Goal: Task Accomplishment & Management: Complete application form

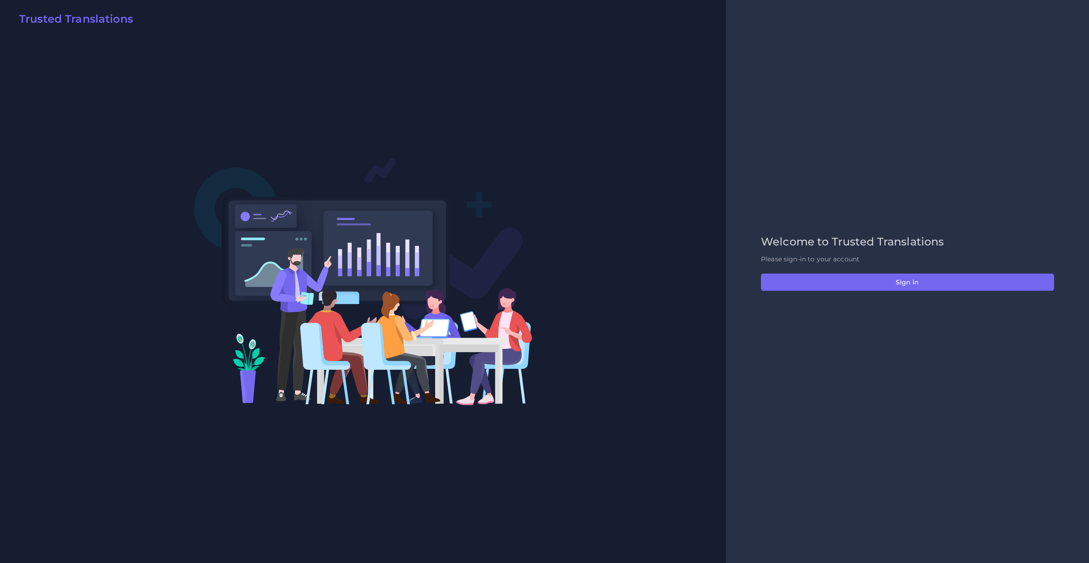
click at [808, 269] on div "Welcome to Trusted Translations Please sign-in to your account Sign in" at bounding box center [907, 282] width 312 height 93
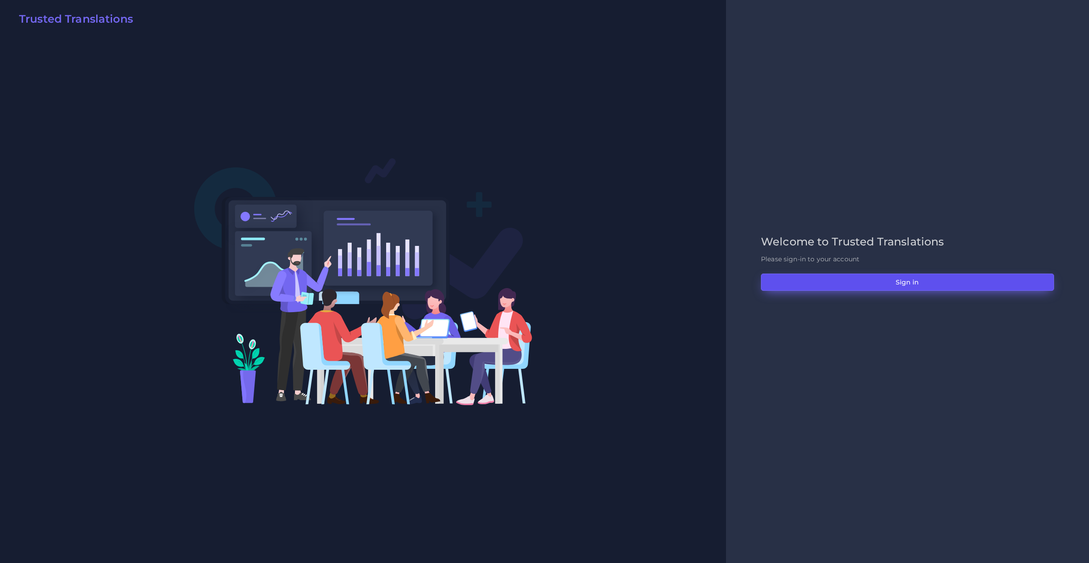
click at [808, 283] on button "Sign in" at bounding box center [907, 282] width 293 height 17
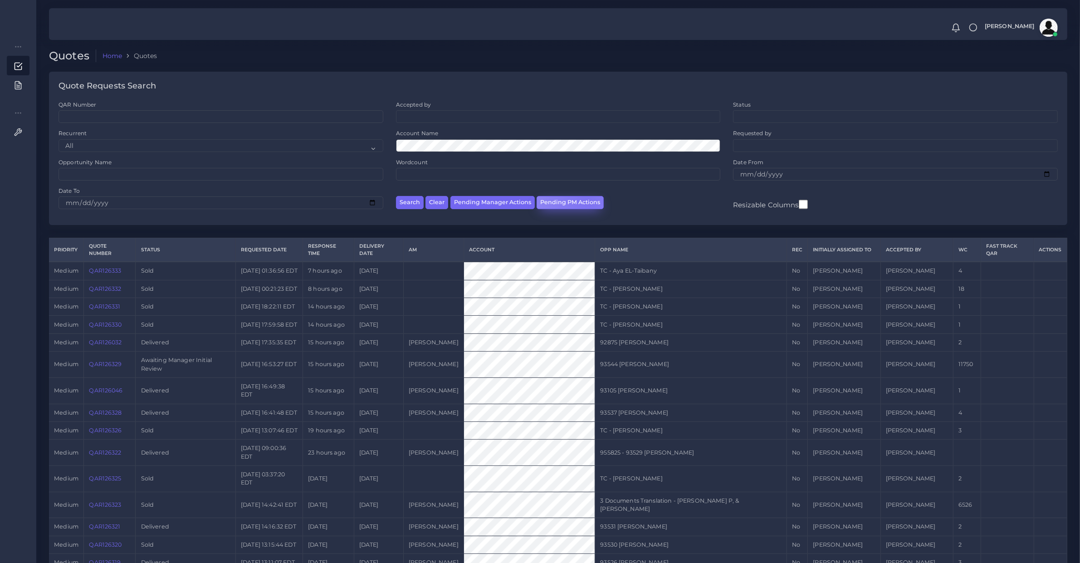
click at [586, 201] on button "Pending PM Actions" at bounding box center [570, 202] width 67 height 13
select select "awaiting_acceptance"
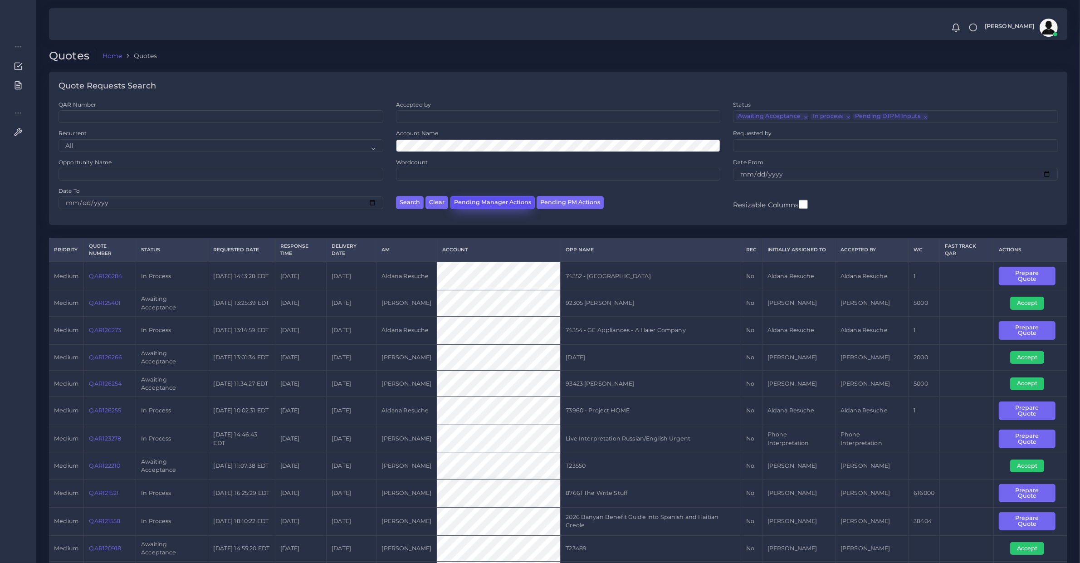
click at [518, 205] on button "Pending Manager Actions" at bounding box center [493, 202] width 84 height 13
select select "awaiting_manager_initial_review"
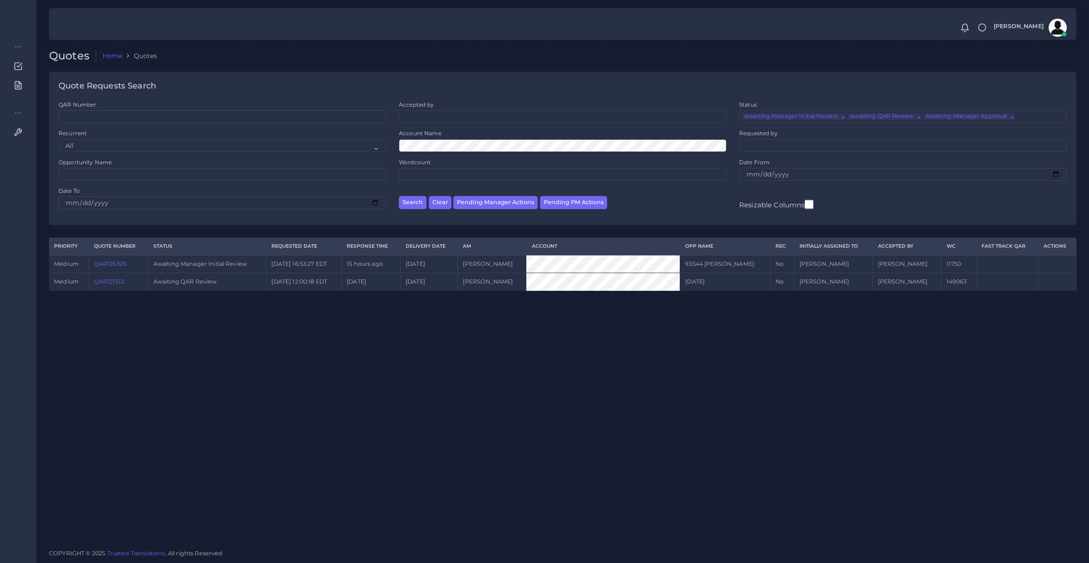
click at [100, 278] on link "QAR121512" at bounding box center [109, 281] width 30 height 7
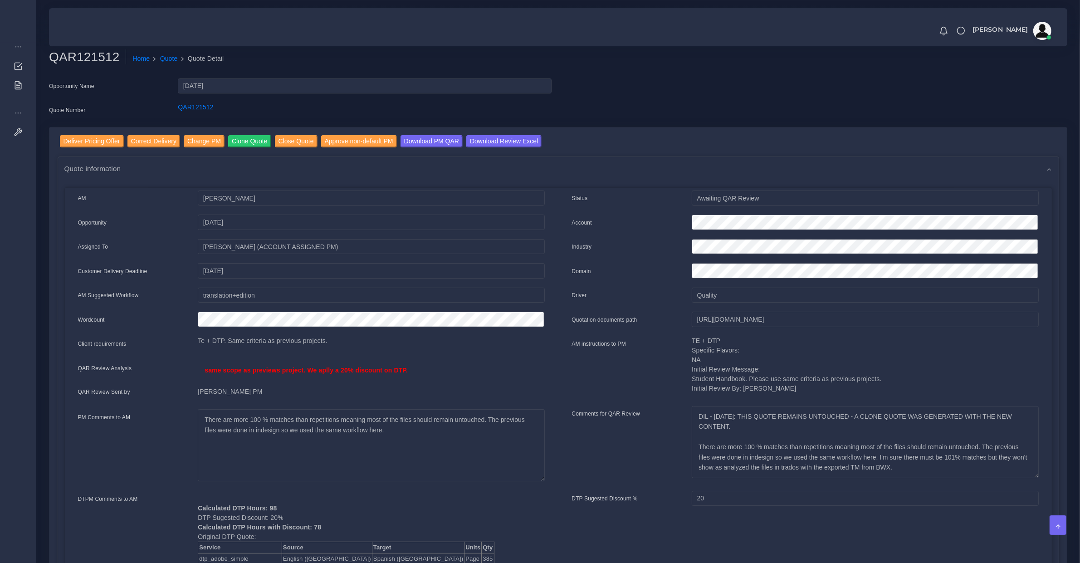
click at [123, 145] on div "Deliver Pricing Offer Correct Delivery Change PM Clone Quote Close Quote Approv…" at bounding box center [563, 142] width 1007 height 15
click at [107, 139] on input "Deliver Pricing Offer" at bounding box center [92, 141] width 64 height 12
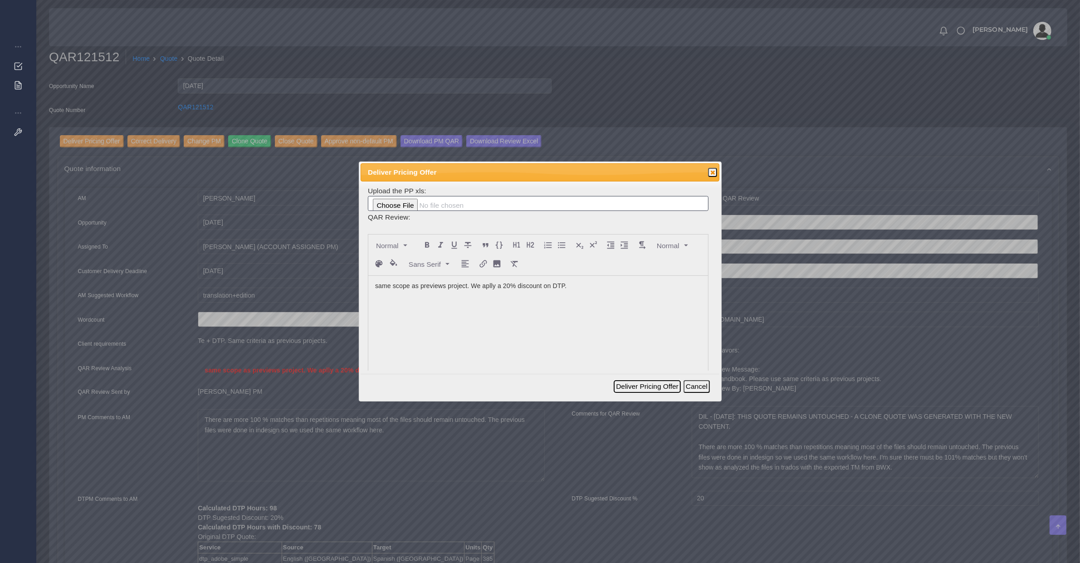
click at [676, 388] on button "Deliver Pricing Offer" at bounding box center [647, 386] width 67 height 13
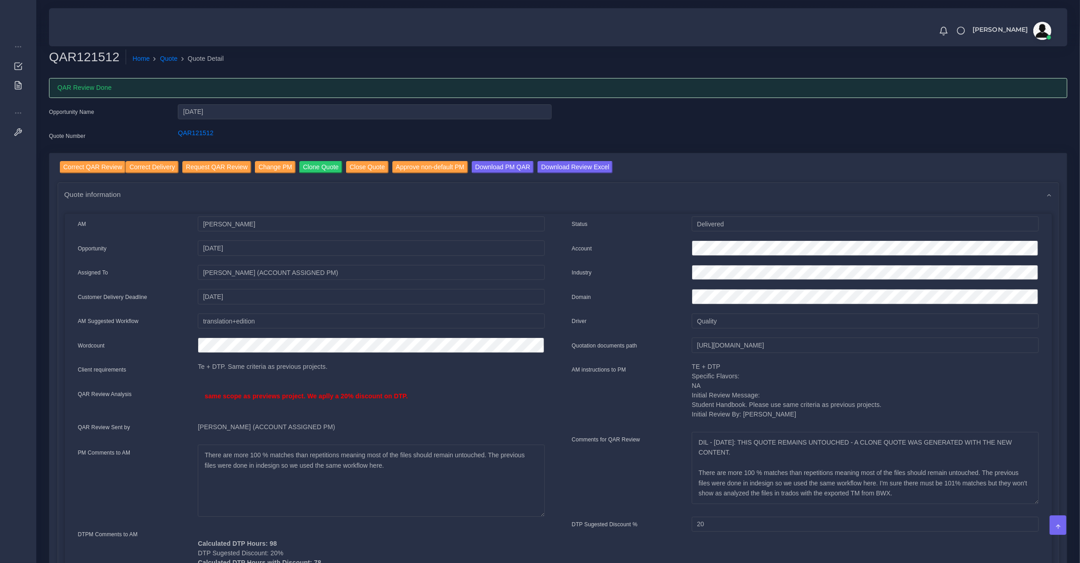
click at [75, 69] on div "QAR121512 Home Quote Quote Detail" at bounding box center [429, 61] width 774 height 25
copy link "Home"
click at [69, 62] on h2 "QAR121512" at bounding box center [87, 56] width 77 height 15
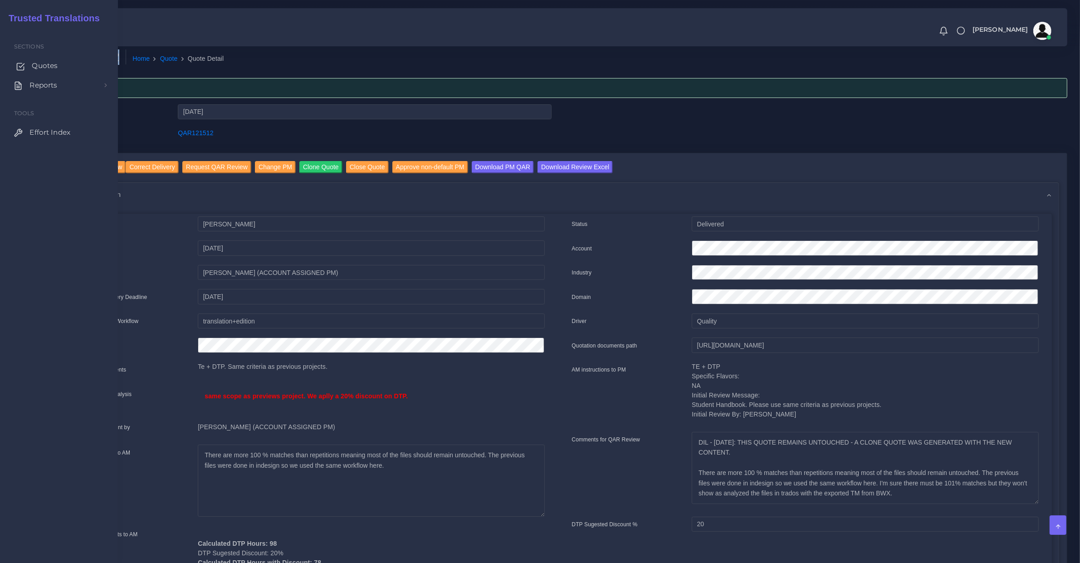
copy h2 "QAR121512"
click at [33, 69] on span "Quotes" at bounding box center [45, 66] width 26 height 10
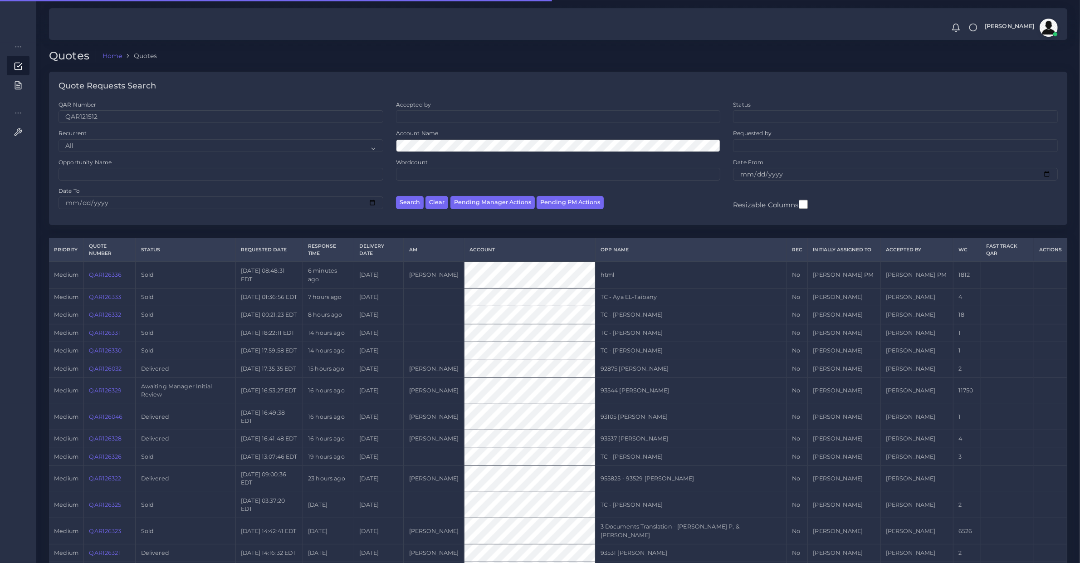
type input "QAR121512"
click at [396, 196] on button "Search" at bounding box center [410, 202] width 28 height 13
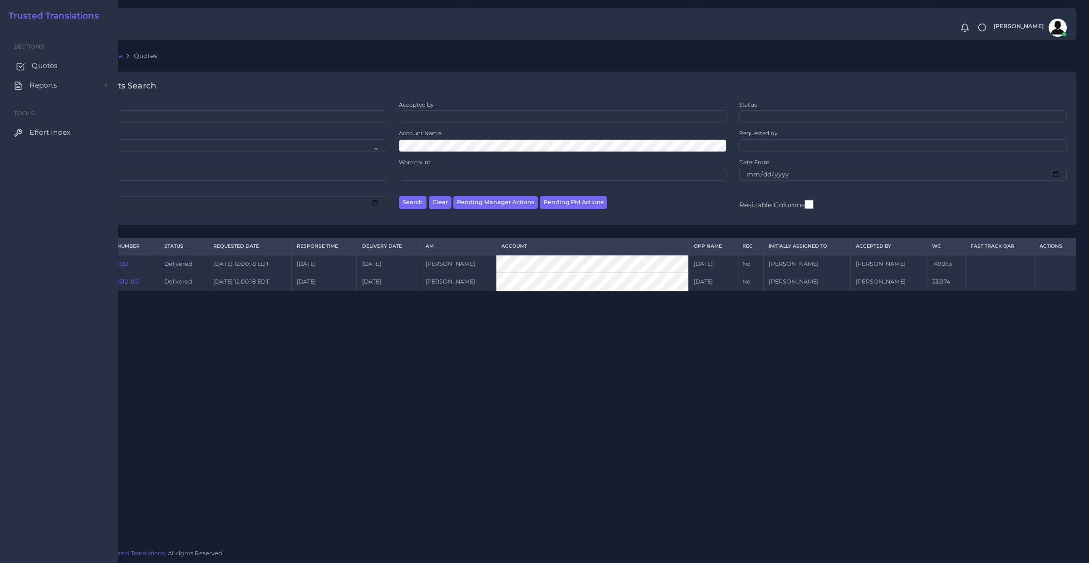
click at [28, 63] on link "Quotes" at bounding box center [59, 65] width 104 height 19
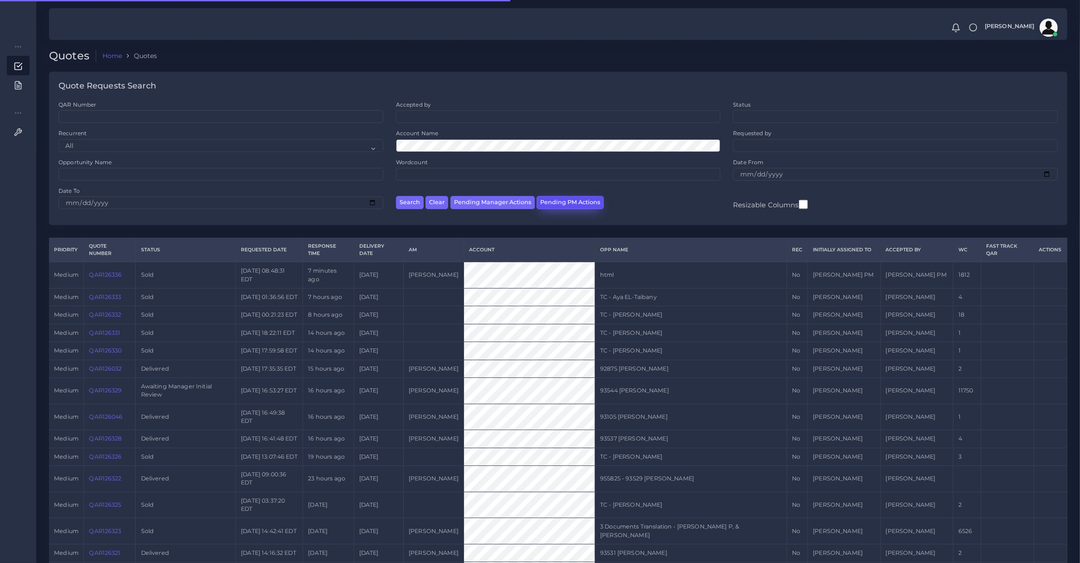
click at [563, 196] on button "Pending PM Actions" at bounding box center [570, 202] width 67 height 13
select select "awaiting_acceptance"
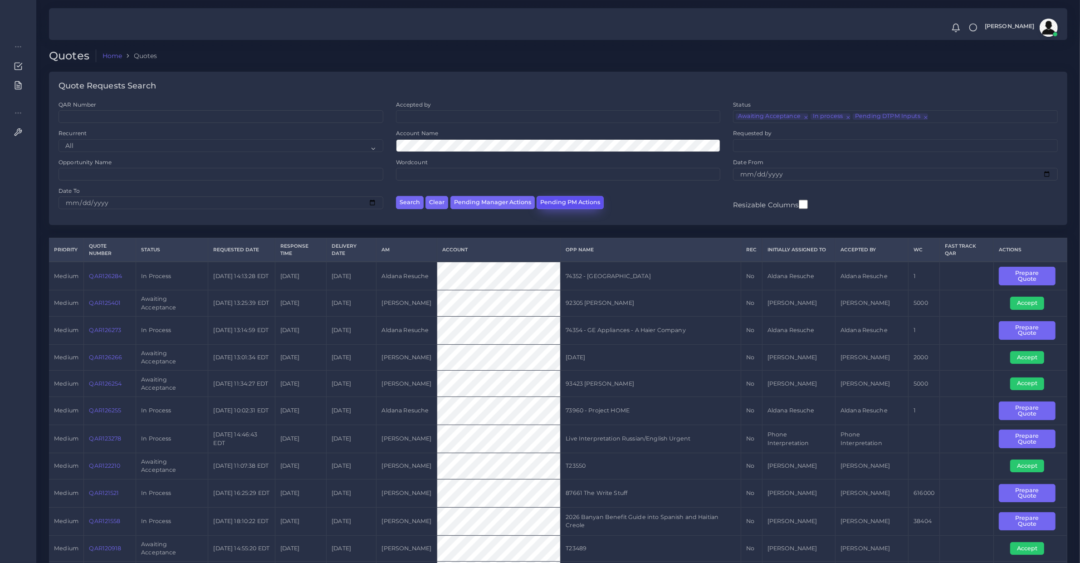
click at [574, 202] on button "Pending PM Actions" at bounding box center [570, 202] width 67 height 13
select select "awaiting_acceptance"
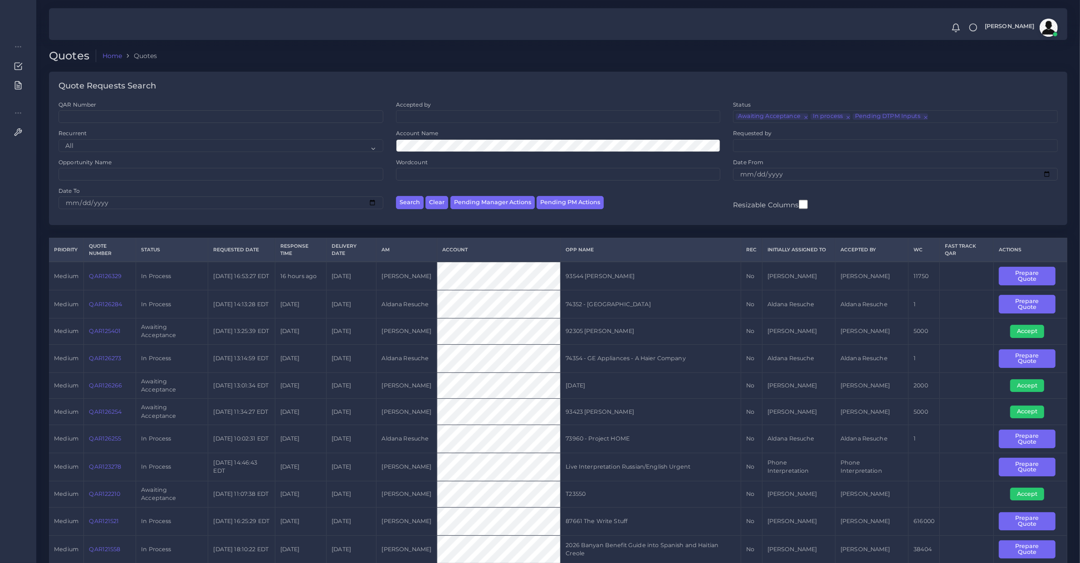
click at [108, 284] on td "QAR126329" at bounding box center [110, 276] width 52 height 28
drag, startPoint x: 108, startPoint y: 284, endPoint x: 33, endPoint y: 292, distance: 74.8
click at [107, 285] on td "QAR126329" at bounding box center [110, 276] width 52 height 28
copy link "QAR126329"
drag, startPoint x: 1013, startPoint y: 270, endPoint x: 786, endPoint y: 290, distance: 227.7
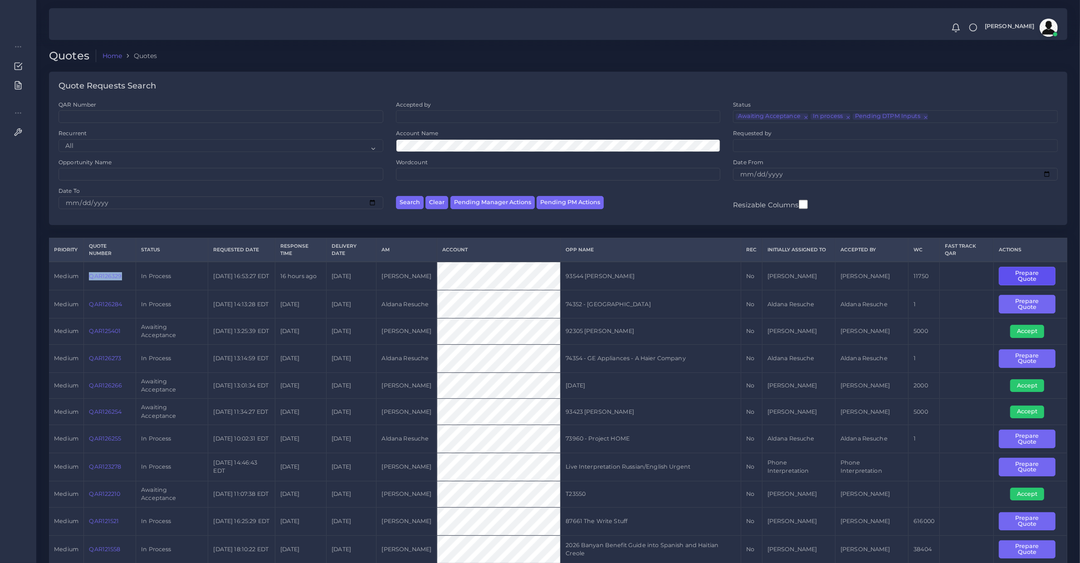
click at [1013, 270] on button "Prepare Quote" at bounding box center [1027, 276] width 57 height 19
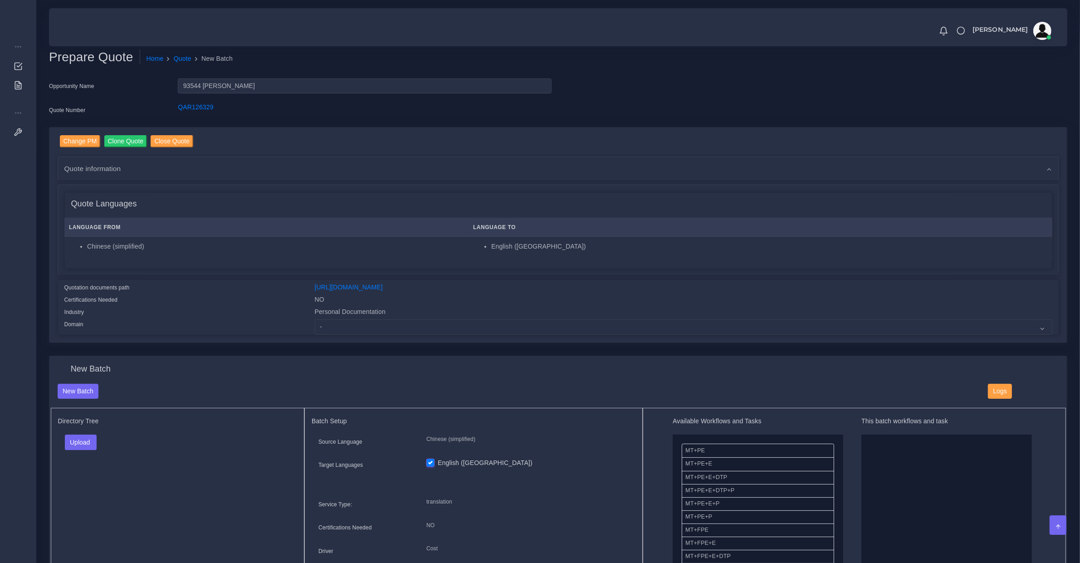
click at [320, 316] on div "Personal Documentation" at bounding box center [683, 313] width 751 height 12
click at [322, 319] on select "- Advertising and Media Agriculture, Forestry and Fishing Architecture, Buildin…" at bounding box center [684, 326] width 738 height 15
select select "Personal Documentation"
click at [315, 319] on select "- Advertising and Media Agriculture, Forestry and Fishing Architecture, Buildin…" at bounding box center [684, 326] width 738 height 15
click at [348, 285] on link "[URL][DOMAIN_NAME]" at bounding box center [349, 287] width 68 height 7
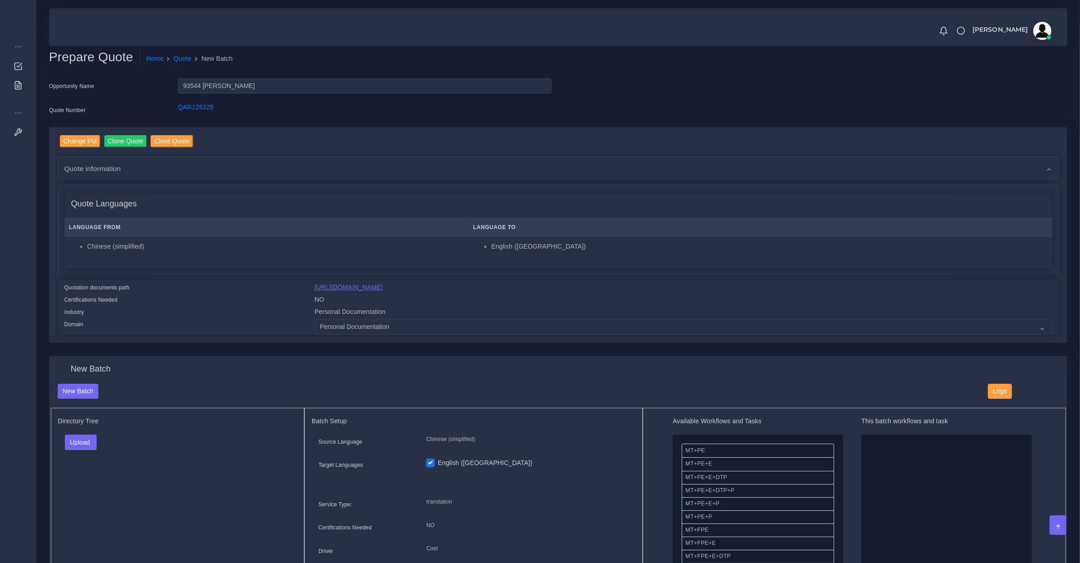
click at [361, 285] on link "[URL][DOMAIN_NAME]" at bounding box center [349, 287] width 68 height 7
click at [107, 166] on span "Quote information" at bounding box center [92, 168] width 57 height 10
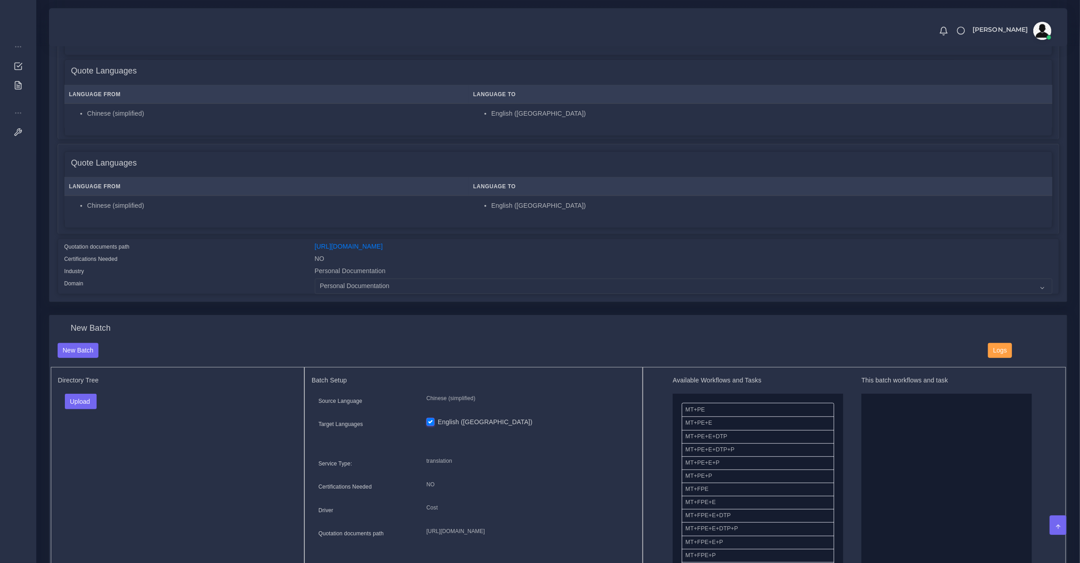
scroll to position [662, 0]
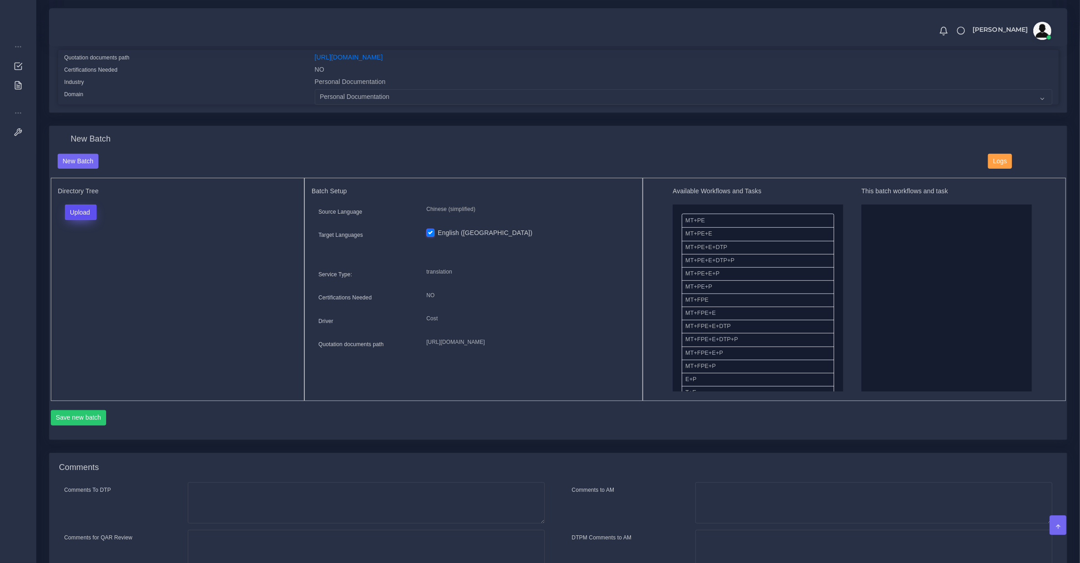
click at [82, 205] on button "Upload" at bounding box center [81, 212] width 32 height 15
click at [89, 243] on label "Files" at bounding box center [96, 246] width 63 height 11
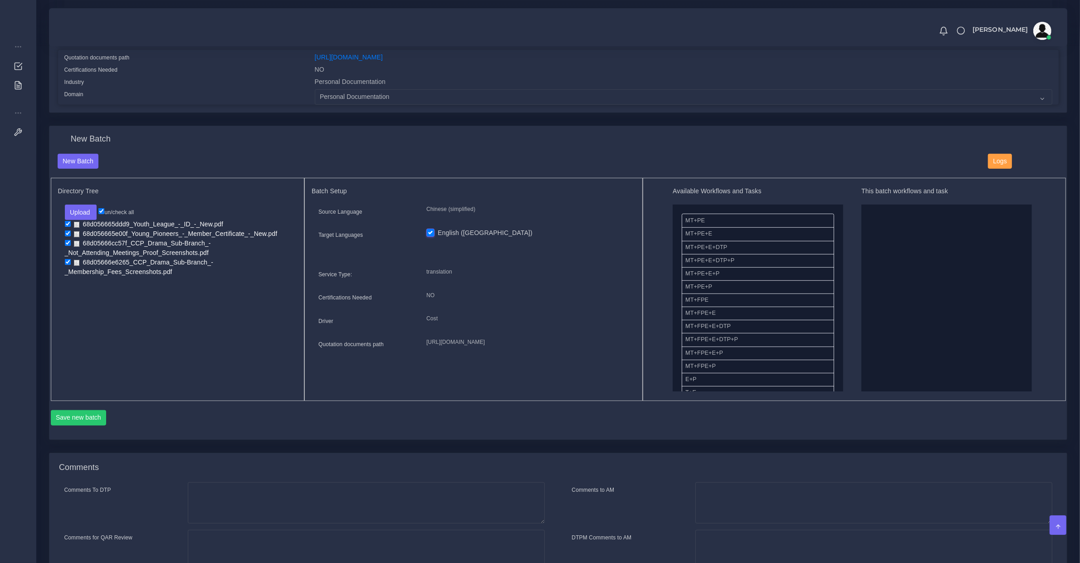
scroll to position [189, 0]
drag, startPoint x: 725, startPoint y: 365, endPoint x: 882, endPoint y: 282, distance: 177.8
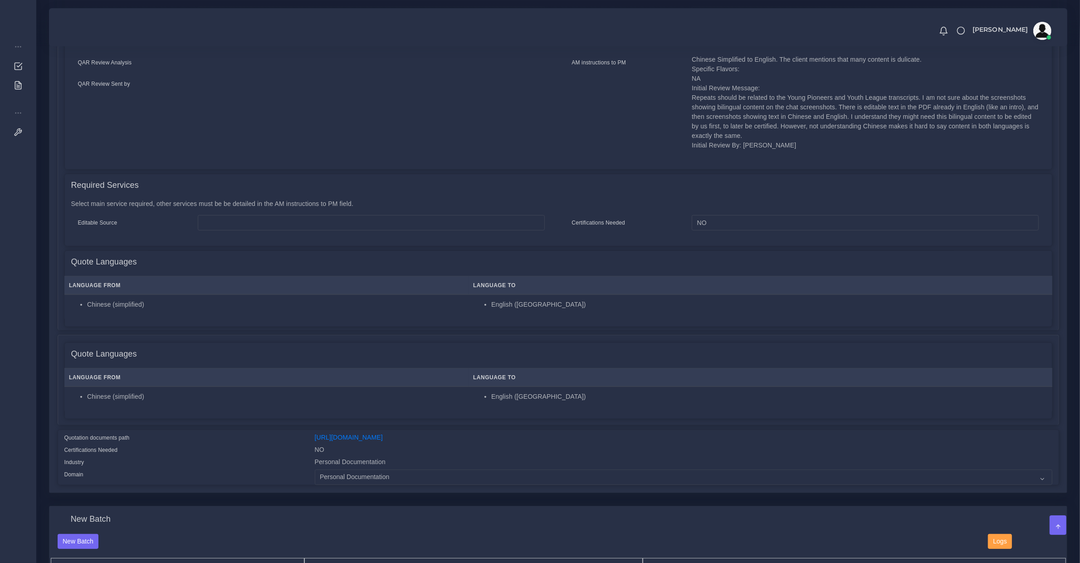
scroll to position [92, 0]
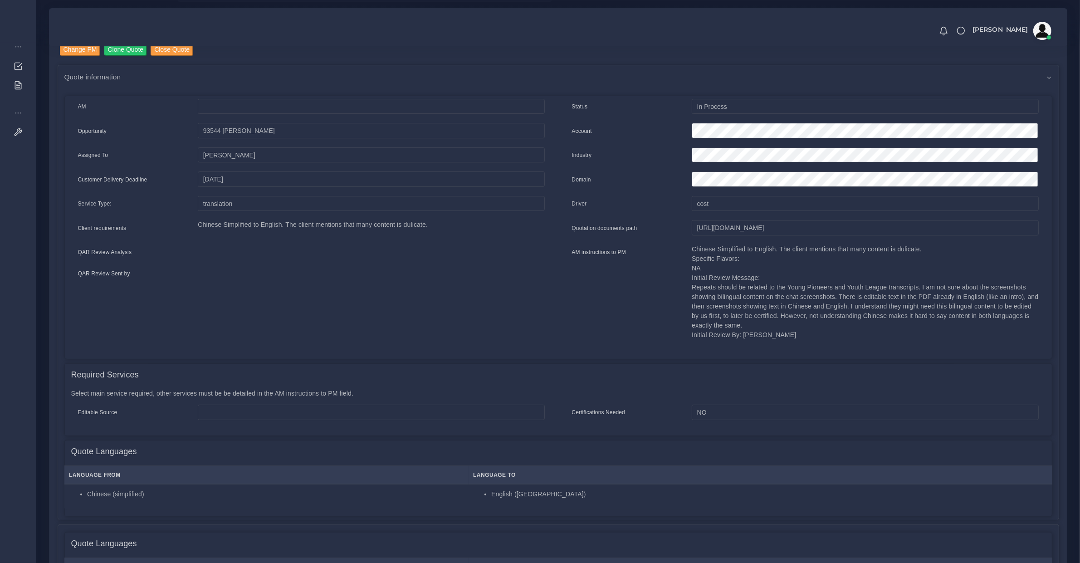
click at [288, 278] on div "AM Opportunity" at bounding box center [311, 226] width 494 height 254
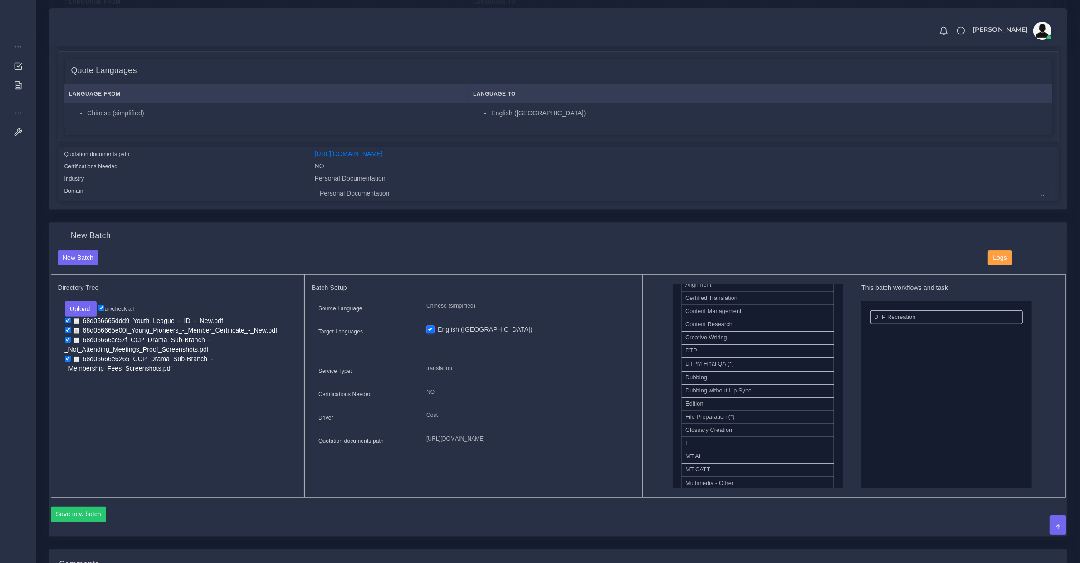
scroll to position [189, 0]
drag, startPoint x: 707, startPoint y: 355, endPoint x: 1034, endPoint y: 398, distance: 330.0
click at [79, 521] on button "Save new batch" at bounding box center [79, 514] width 56 height 15
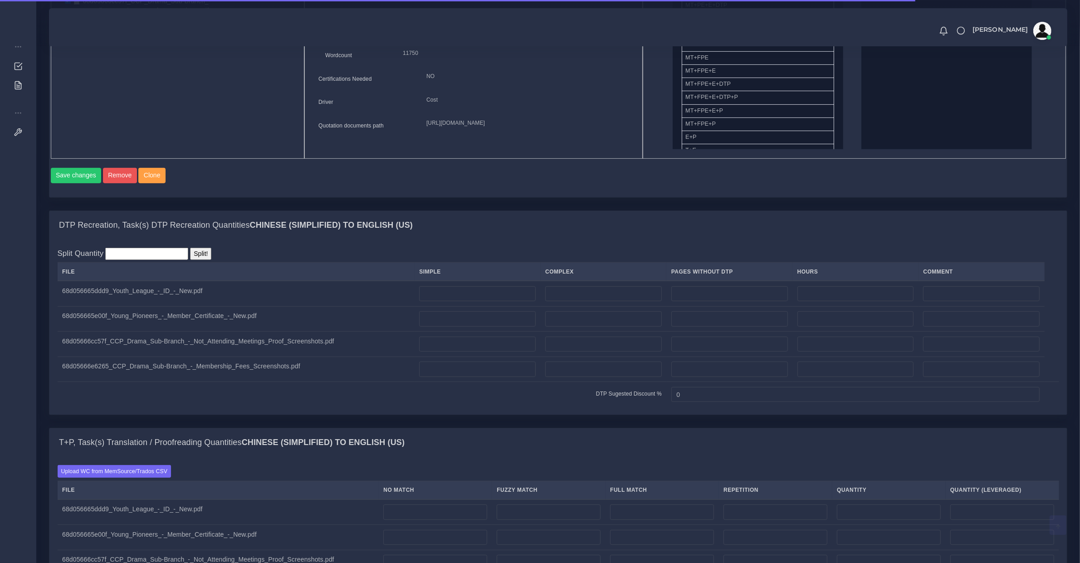
scroll to position [378, 0]
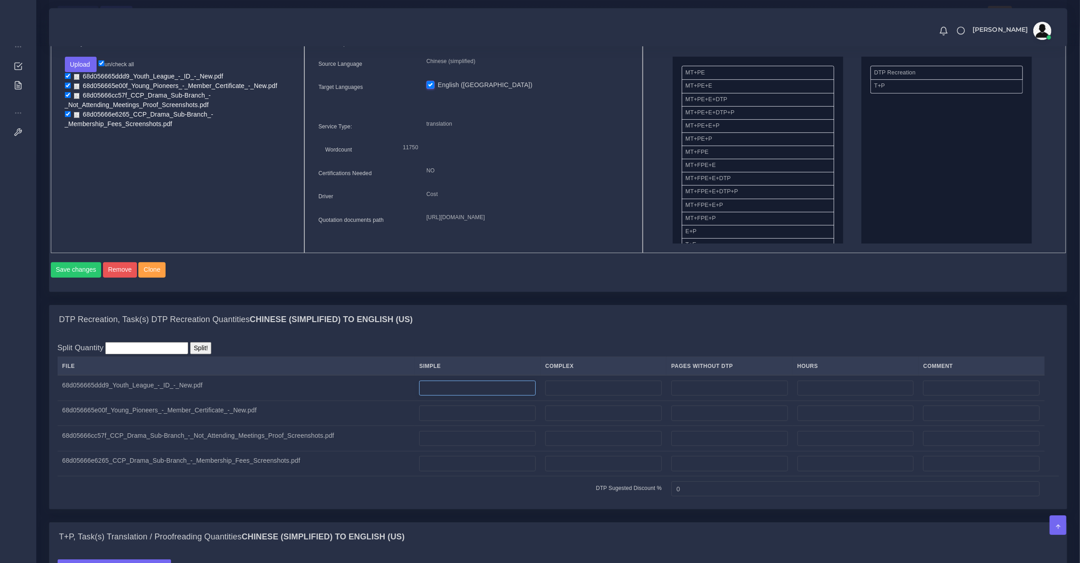
click at [482, 396] on input "number" at bounding box center [477, 388] width 117 height 15
type input "8"
drag, startPoint x: 452, startPoint y: 424, endPoint x: 452, endPoint y: 414, distance: 10.0
click at [452, 421] on input "number" at bounding box center [477, 413] width 117 height 15
type input "13"
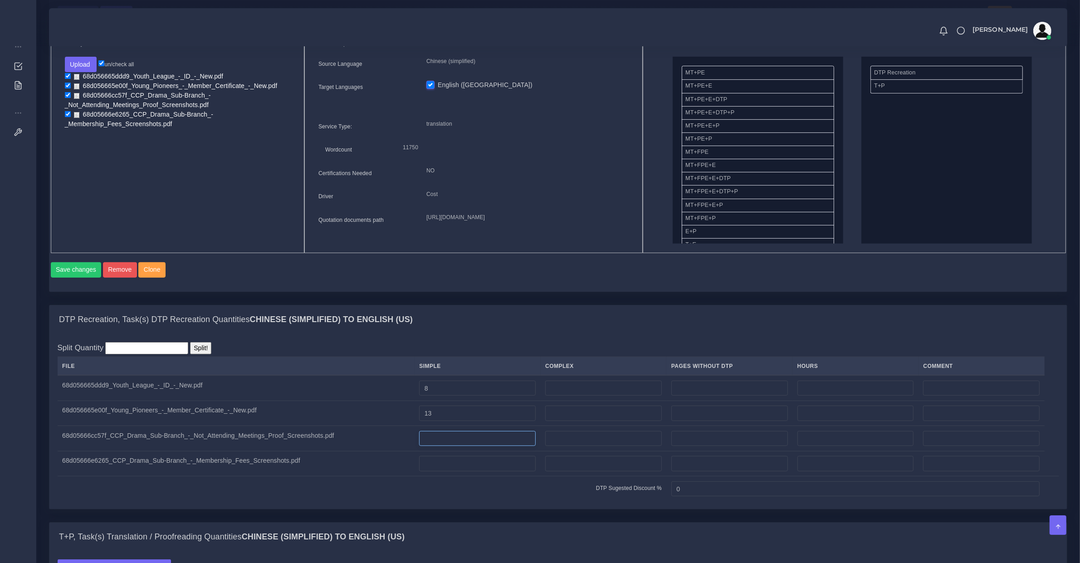
click at [439, 445] on input "number" at bounding box center [477, 438] width 117 height 15
type input "5"
drag, startPoint x: 471, startPoint y: 480, endPoint x: 468, endPoint y: 472, distance: 7.8
click at [470, 471] on input "number" at bounding box center [477, 463] width 117 height 15
click at [467, 471] on input "number" at bounding box center [477, 463] width 117 height 15
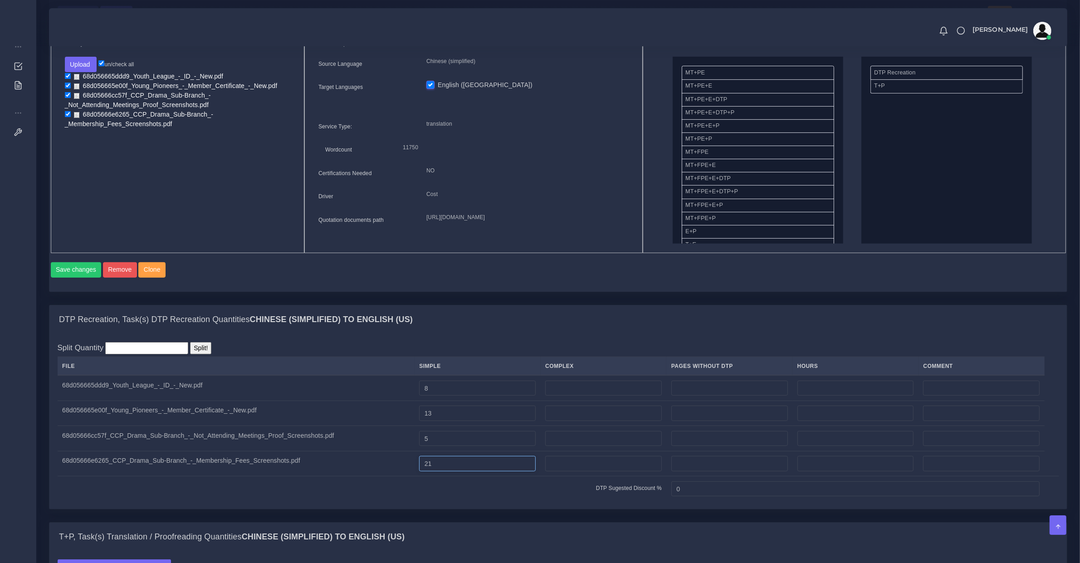
scroll to position [662, 0]
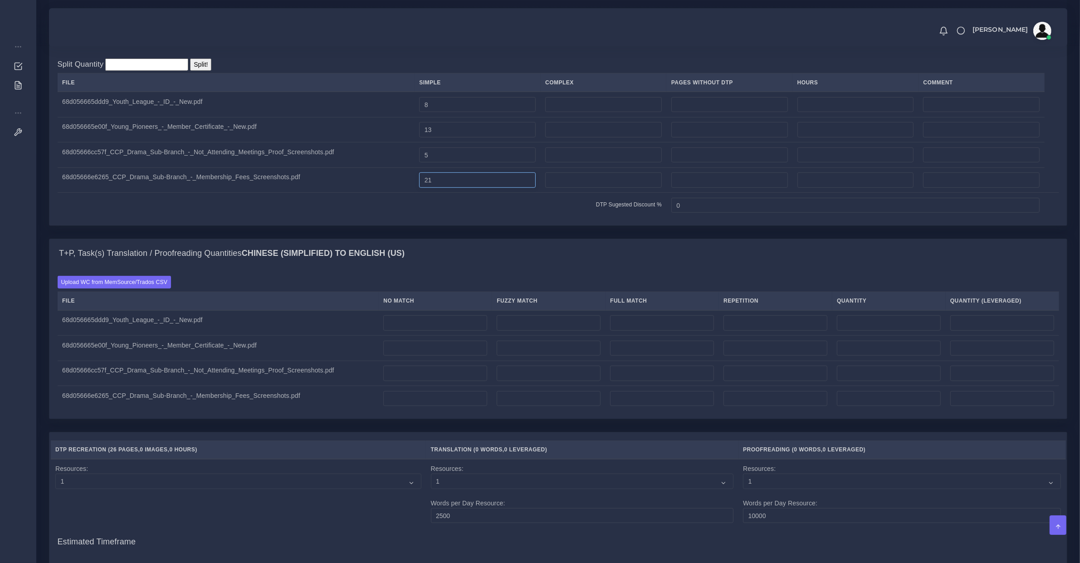
type input "21"
click at [388, 327] on tr "68d056665ddd9_Youth_League_-_ID_-_New.pdf" at bounding box center [559, 322] width 1002 height 25
click at [404, 331] on input "number" at bounding box center [435, 322] width 104 height 15
type input "0"
drag, startPoint x: 406, startPoint y: 402, endPoint x: 372, endPoint y: 399, distance: 34.1
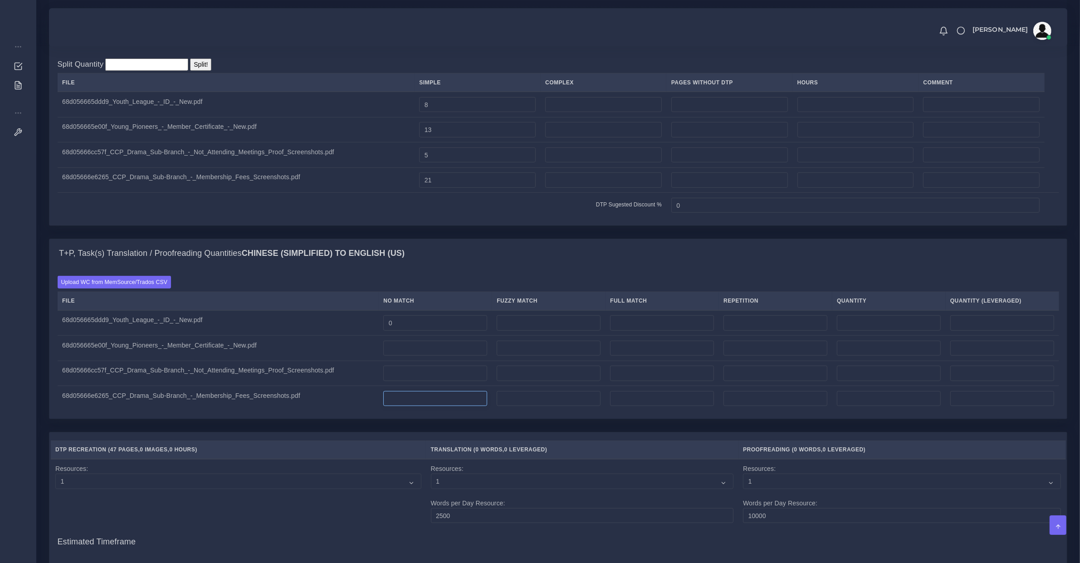
click at [372, 399] on tr "68d05666e6265_CCP_Drama_Sub-Branch_-_Membership_Fees_Screenshots.pdf" at bounding box center [559, 398] width 1002 height 25
type input "300"
click at [431, 336] on td "0" at bounding box center [435, 322] width 113 height 25
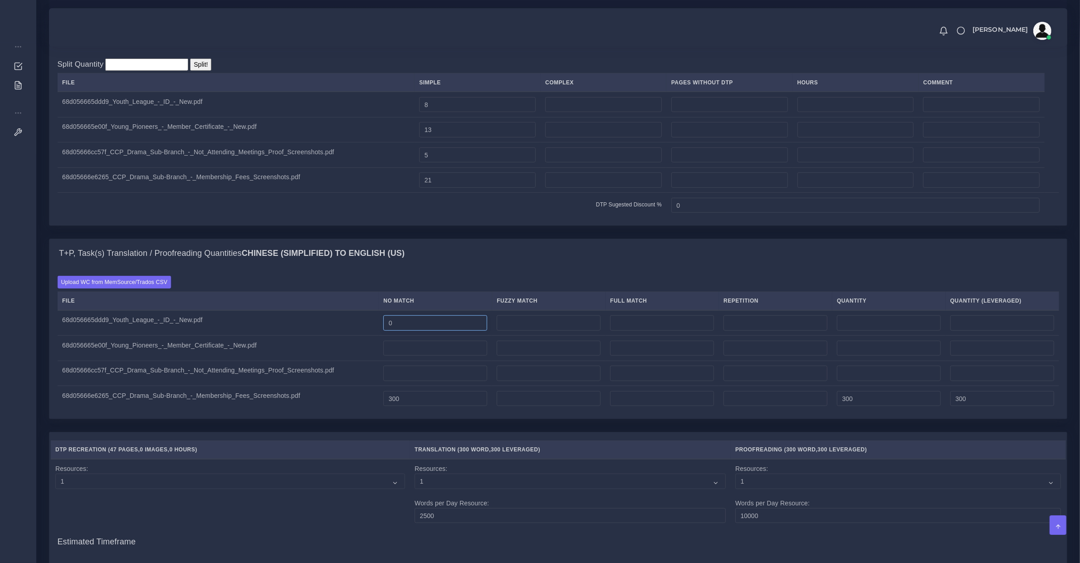
drag, startPoint x: 406, startPoint y: 339, endPoint x: 178, endPoint y: 307, distance: 230.0
click at [180, 310] on table "File No Match Fuzzy Match Full Match Repetition Quantity Quantity (Leveraged) 6…" at bounding box center [559, 351] width 1002 height 119
type input "400"
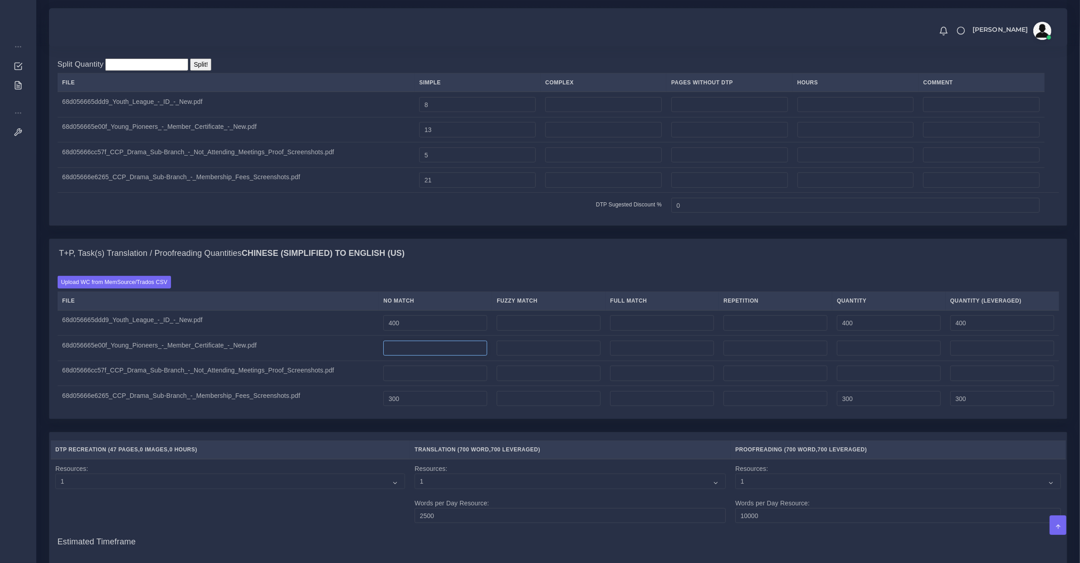
click at [405, 356] on input "number" at bounding box center [435, 348] width 104 height 15
type input "500"
click at [423, 373] on td at bounding box center [435, 373] width 113 height 25
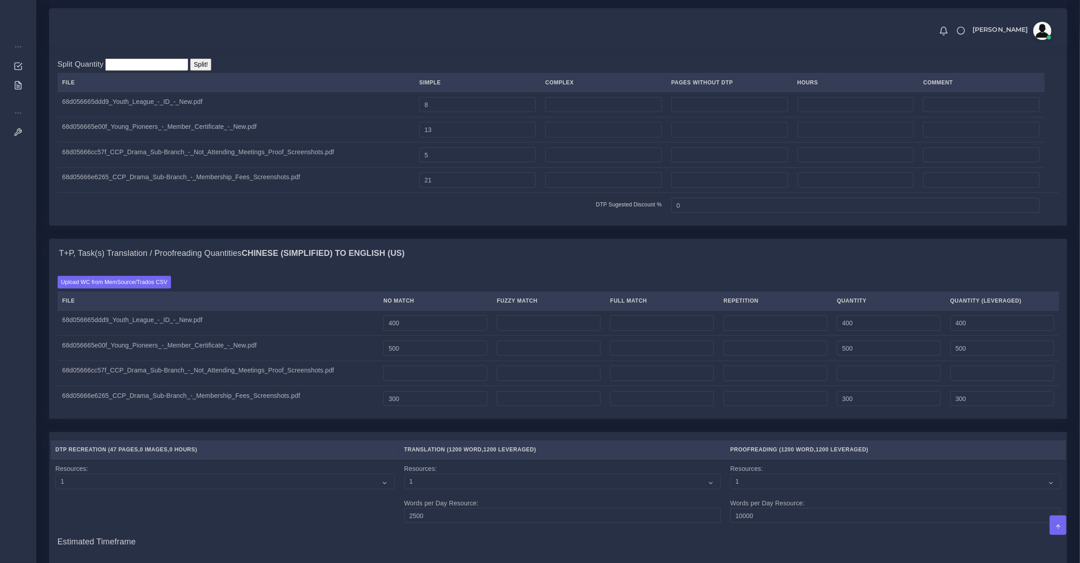
click at [436, 398] on td "300" at bounding box center [435, 398] width 113 height 25
click at [427, 381] on input "number" at bounding box center [435, 373] width 104 height 15
type input "500"
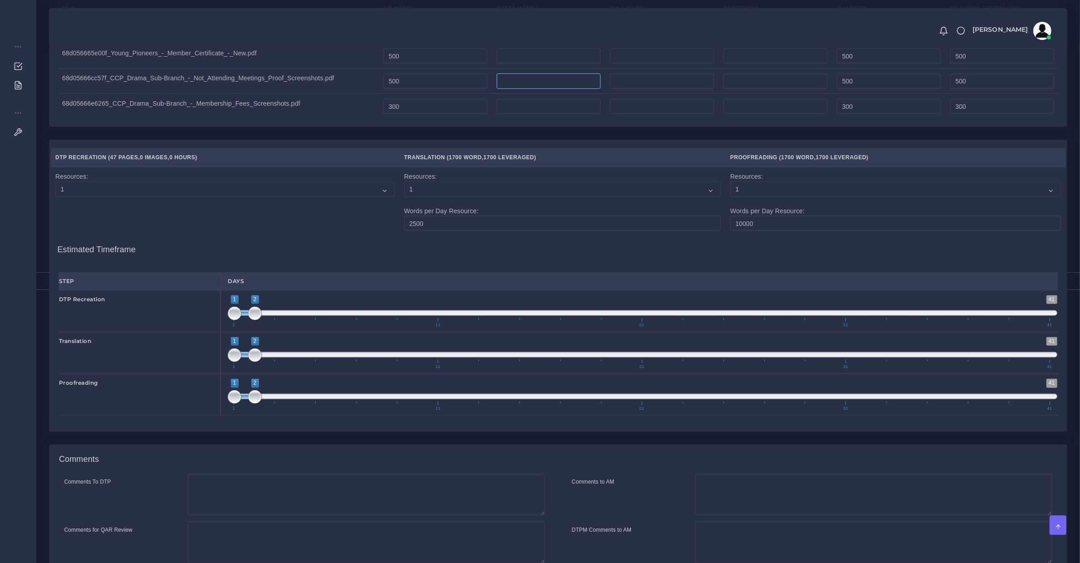
scroll to position [765, 0]
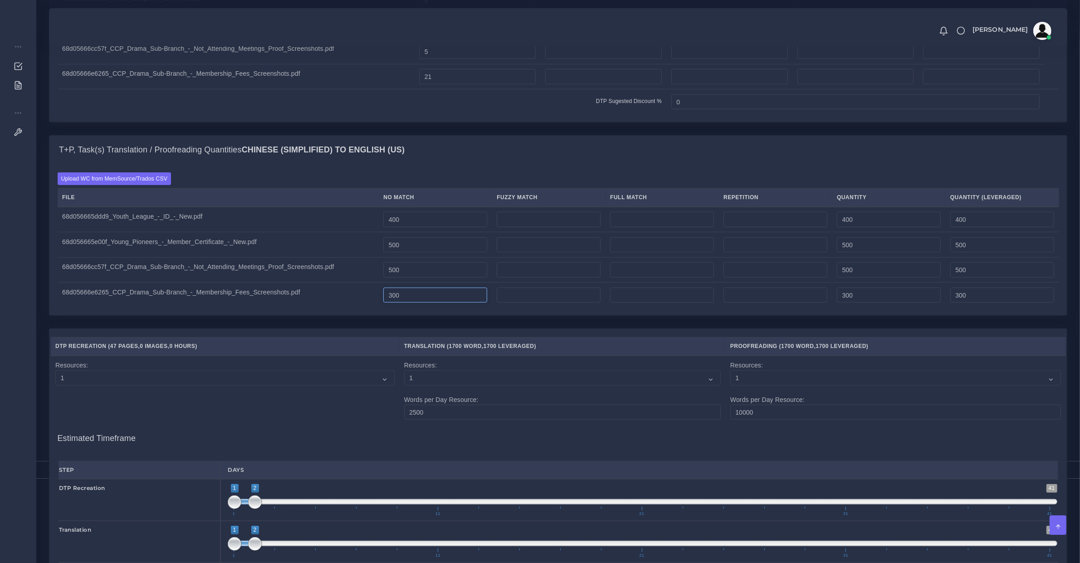
type input "0"
drag, startPoint x: 432, startPoint y: 304, endPoint x: 210, endPoint y: 308, distance: 221.9
click at [292, 305] on tr "68d05666e6265_CCP_Drama_Sub-Branch_-_Membership_Fees_Screenshots.pdf 300 300 300" at bounding box center [559, 295] width 1002 height 25
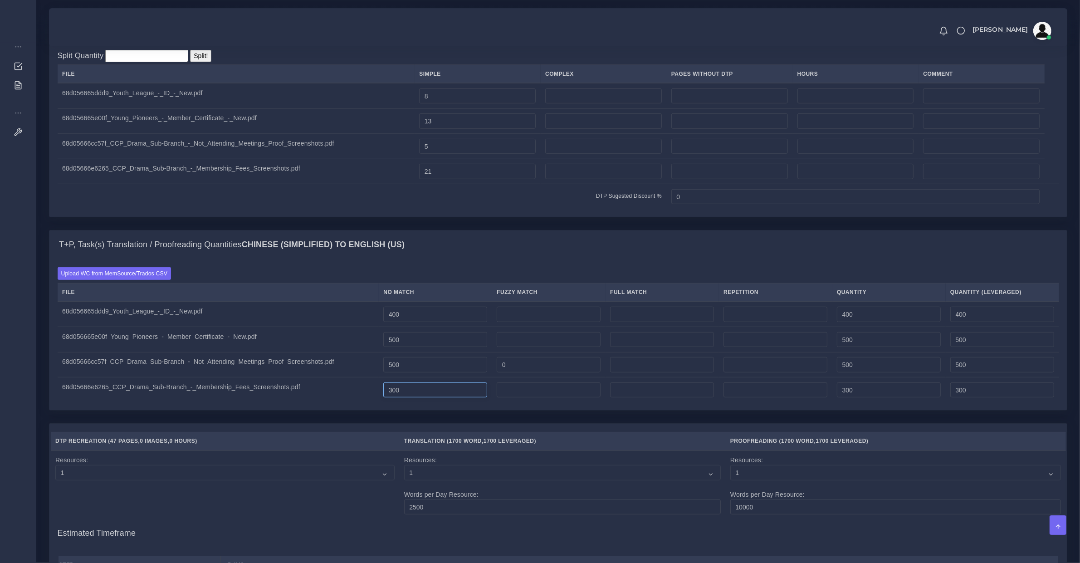
scroll to position [576, 0]
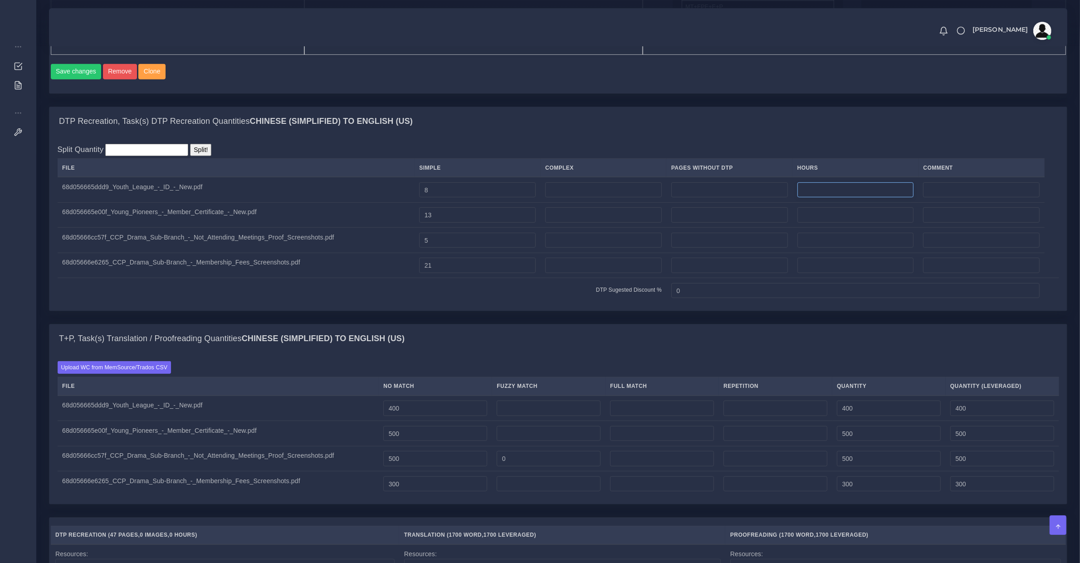
click at [815, 198] on input "number" at bounding box center [856, 189] width 117 height 15
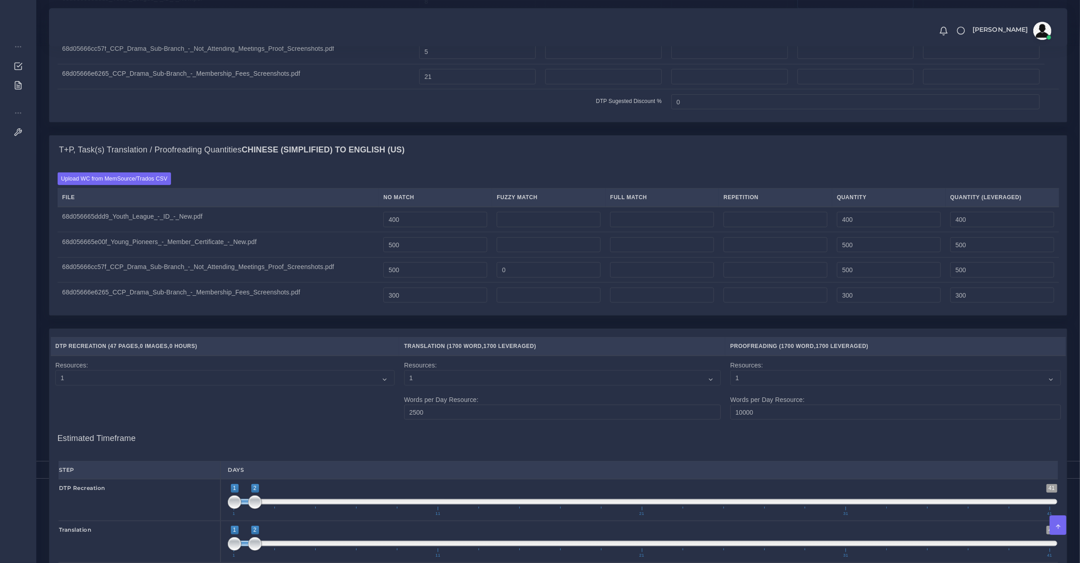
scroll to position [1049, 0]
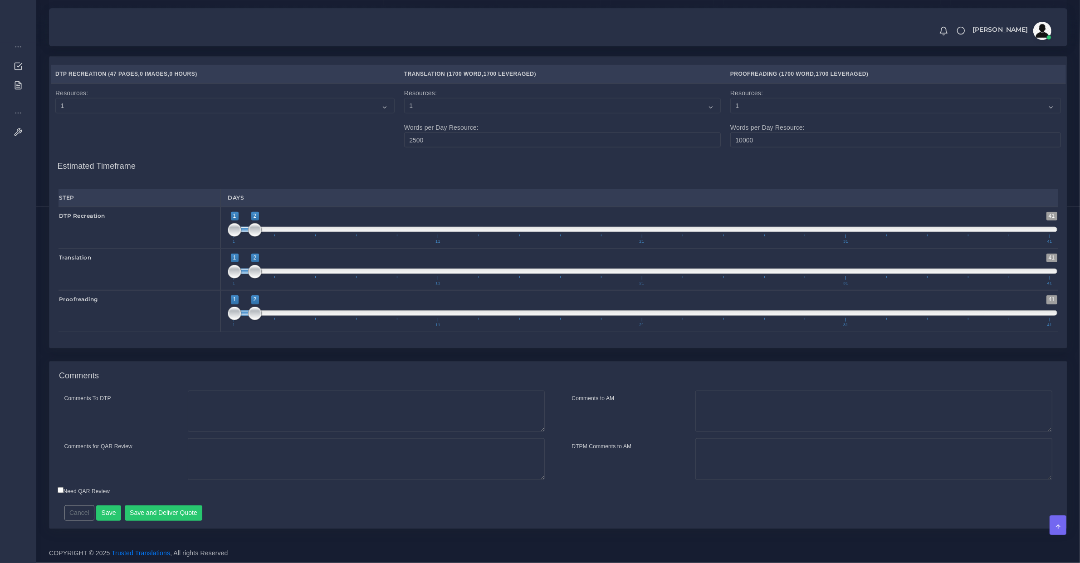
type input "1;1"
drag, startPoint x: 255, startPoint y: 230, endPoint x: 226, endPoint y: 267, distance: 47.2
click at [200, 229] on div "DTP Recreation 1 41 1 1 1 — 1 1 11 21 31 41 1;1" at bounding box center [558, 228] width 1013 height 42
type input "2;2"
drag, startPoint x: 257, startPoint y: 275, endPoint x: 250, endPoint y: 293, distance: 19.4
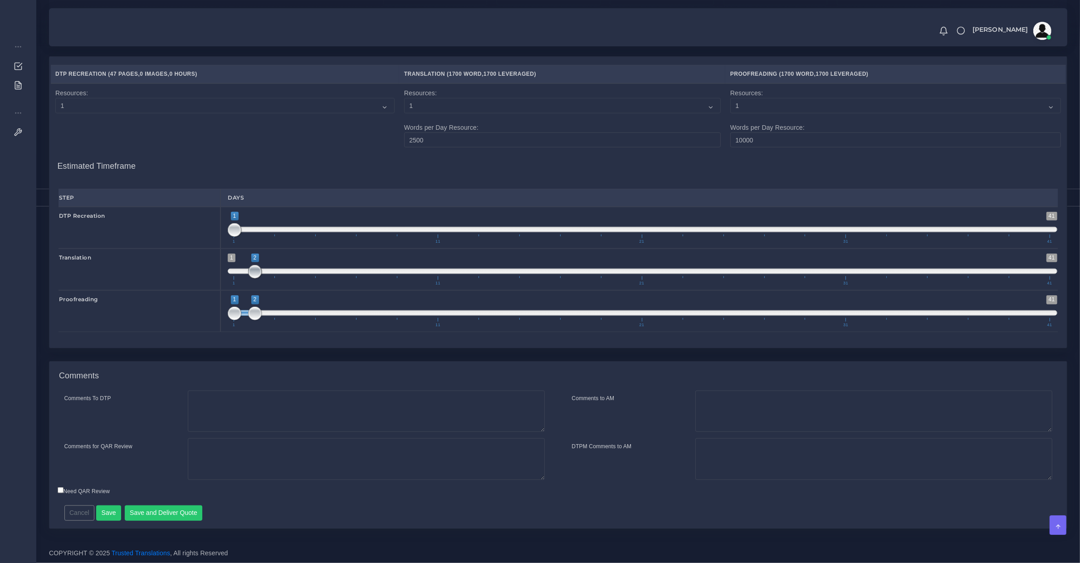
click at [261, 275] on span "1 41 2 2 2 — 2 1 11 21 31 41" at bounding box center [643, 270] width 830 height 32
drag, startPoint x: 226, startPoint y: 307, endPoint x: 262, endPoint y: 312, distance: 36.6
click at [262, 312] on div "1 41 1 2 1 — 2 1 11 21 31 41 1;2" at bounding box center [643, 311] width 845 height 42
click at [264, 313] on span "1 41 1 2 1 — 2 1 11 21 31 41" at bounding box center [643, 311] width 830 height 32
click at [269, 314] on span at bounding box center [643, 312] width 830 height 5
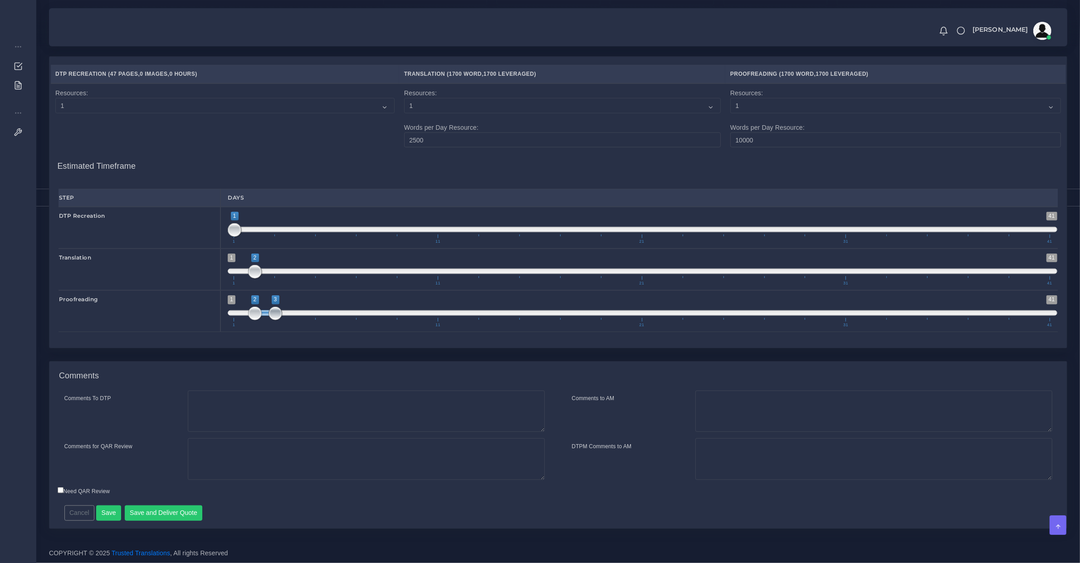
click at [269, 314] on span at bounding box center [276, 314] width 14 height 14
type input "3;3"
drag, startPoint x: 256, startPoint y: 311, endPoint x: 285, endPoint y: 311, distance: 28.1
click at [285, 311] on span "1 41 2 3 2 — 3 1 11 21 31 41" at bounding box center [643, 311] width 830 height 32
drag, startPoint x: 711, startPoint y: 432, endPoint x: 716, endPoint y: 418, distance: 14.5
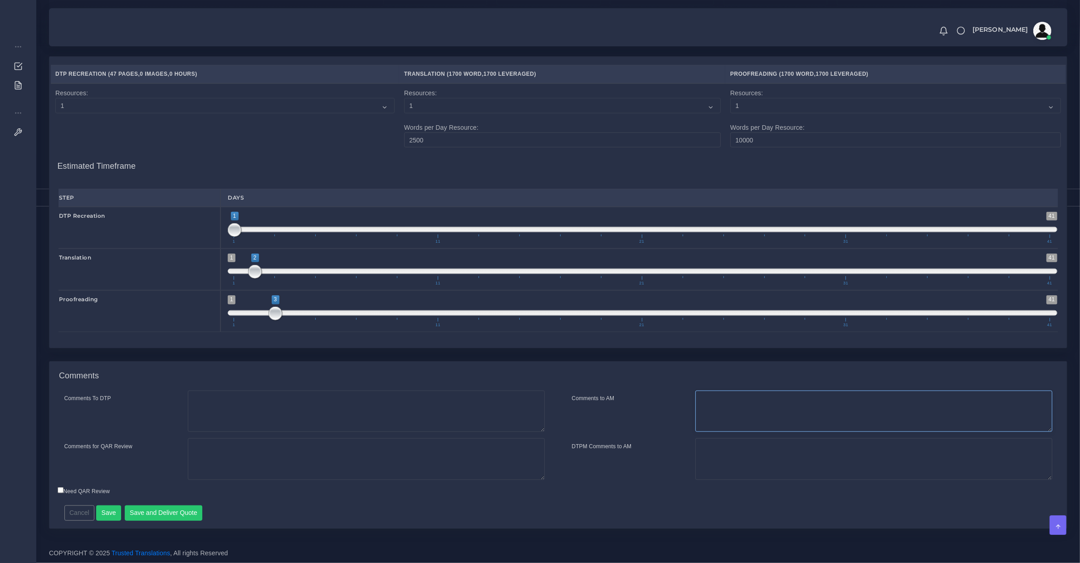
click at [711, 429] on textarea "Comments to AM" at bounding box center [874, 412] width 357 height 42
click at [725, 407] on textarea "Comments to AM" at bounding box center [874, 412] width 357 height 42
type textarea "W"
type textarea "We"
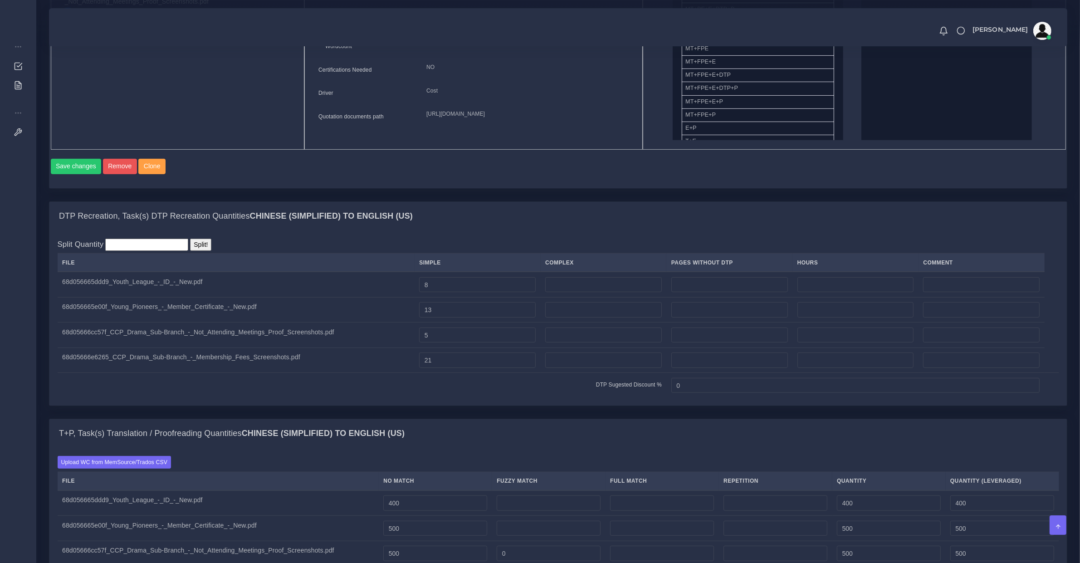
scroll to position [670, 0]
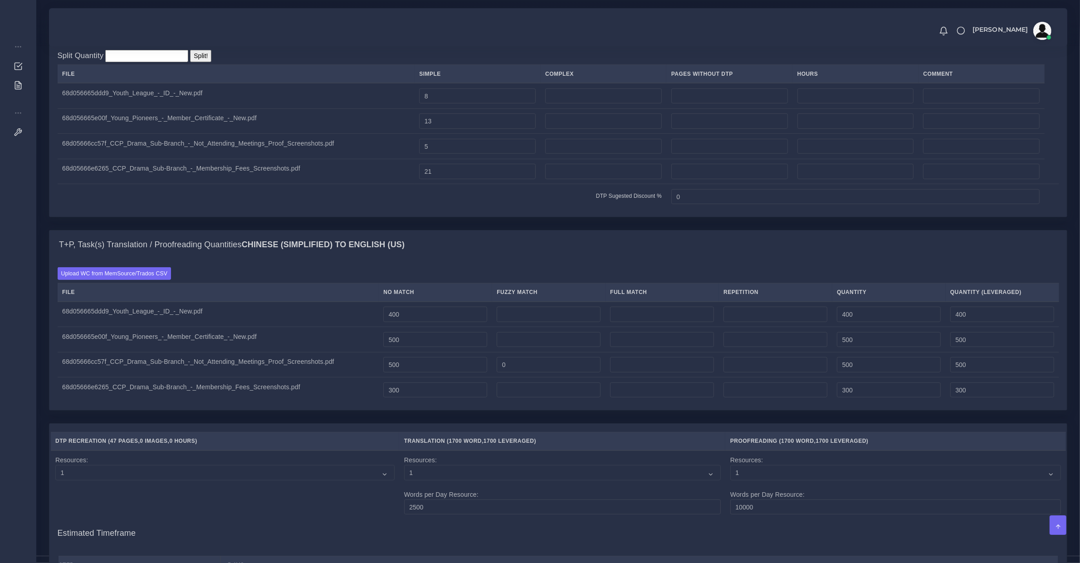
type textarea "We recreate documents in MS Word. Chinese text will be translated into English,…"
drag, startPoint x: 409, startPoint y: 400, endPoint x: 237, endPoint y: 399, distance: 172.4
click at [237, 399] on tr "68d05666e6265_CCP_Drama_Sub-Branch_-_Membership_Fees_Screenshots.pdf 300 300 300" at bounding box center [559, 390] width 1002 height 25
drag, startPoint x: 385, startPoint y: 370, endPoint x: 99, endPoint y: 375, distance: 285.9
click at [99, 375] on tr "68d05666cc57f_CCP_Drama_Sub-Branch_-_Not_Attending_Meetings_Proof_Screenshots.p…" at bounding box center [559, 364] width 1002 height 25
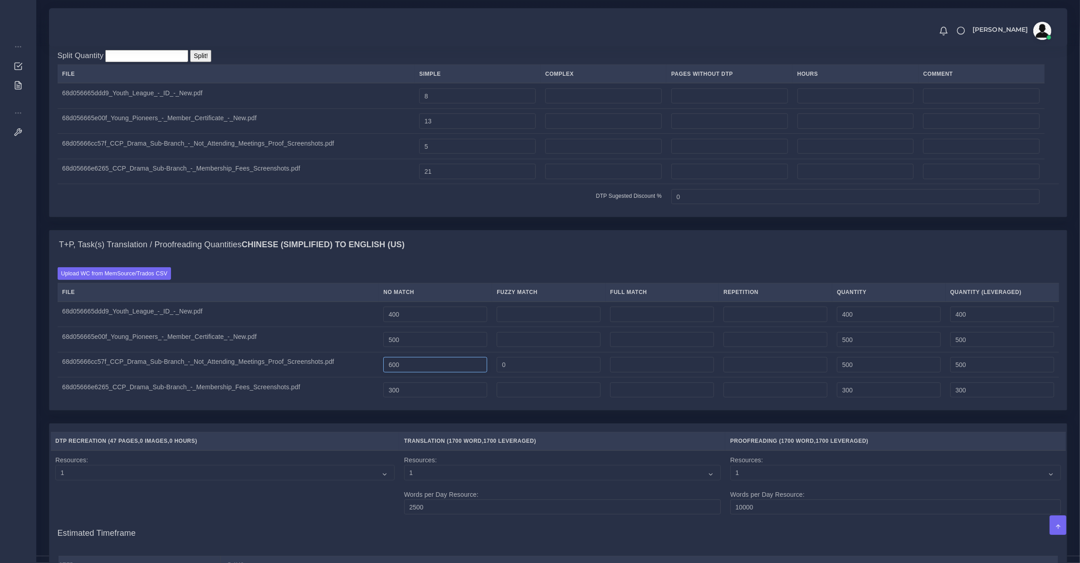
type input "600"
click at [847, 104] on input "number" at bounding box center [856, 95] width 117 height 15
drag, startPoint x: 810, startPoint y: 267, endPoint x: 761, endPoint y: 231, distance: 60.8
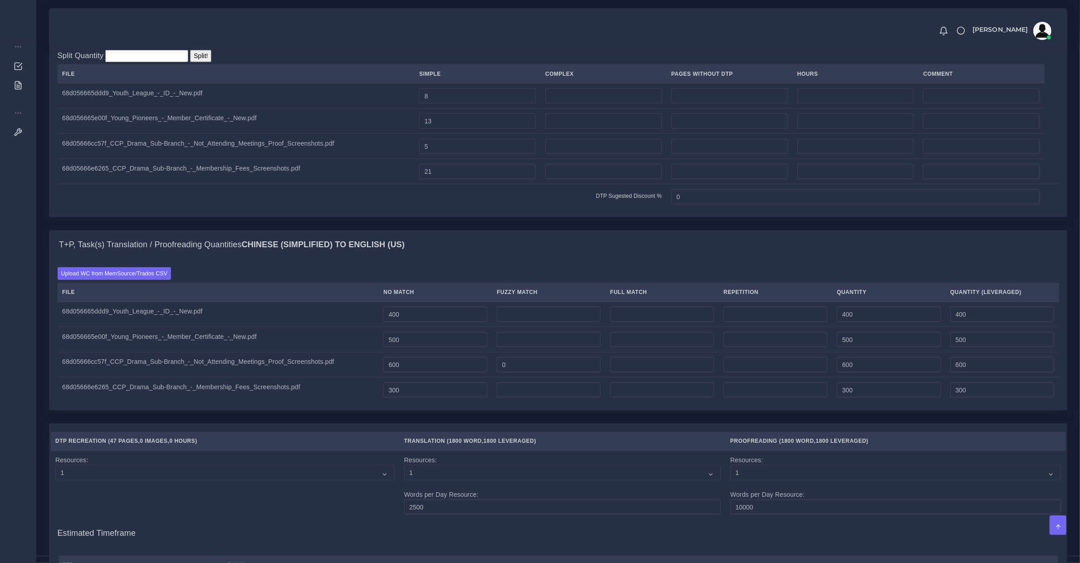
click at [810, 260] on div "T+P, Task(s) Translation / Proofreading Quantities Chinese (simplified) TO Engl…" at bounding box center [558, 245] width 1018 height 29
click at [729, 154] on input "number" at bounding box center [730, 146] width 117 height 15
click at [800, 154] on input "number" at bounding box center [856, 146] width 117 height 15
type input "0"
type input "0.25"
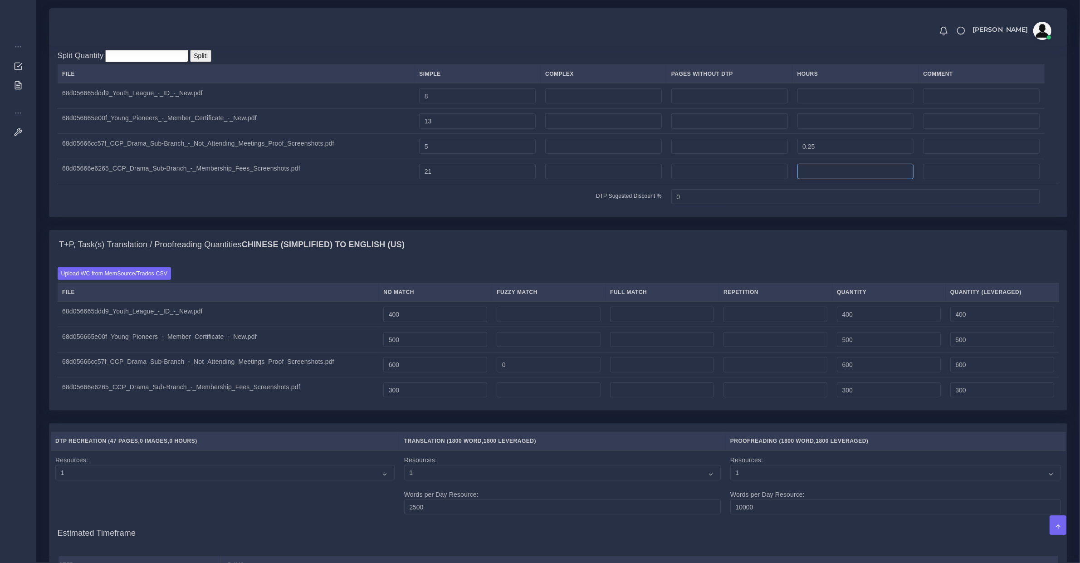
click at [833, 179] on input "number" at bounding box center [856, 171] width 117 height 15
paste input "0.25"
type input "0.25"
click at [810, 129] on input "number" at bounding box center [856, 120] width 117 height 15
paste input "0.25"
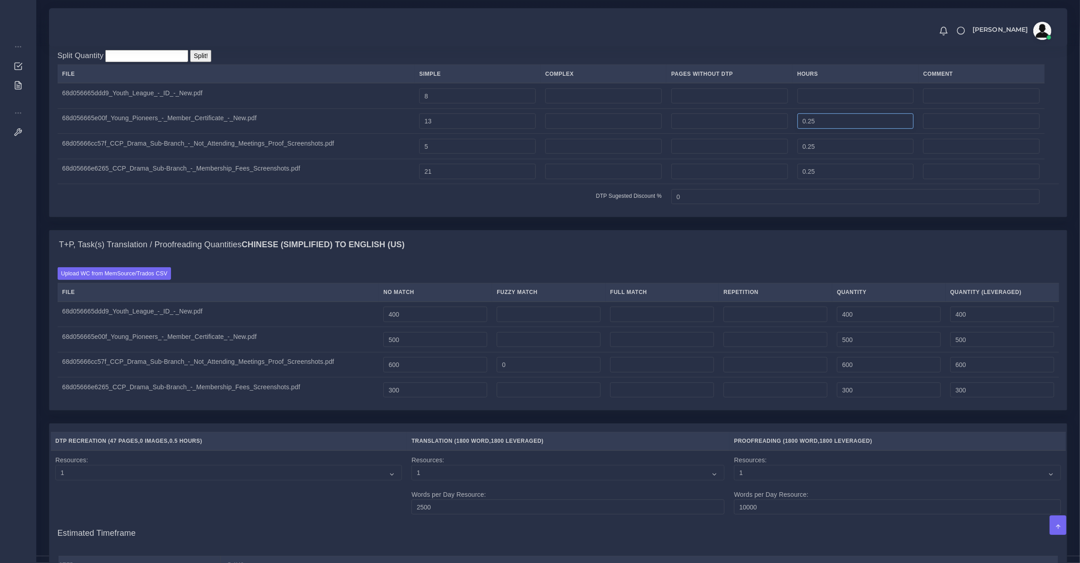
type input "0.25"
paste input "0.25"
type input "0.25"
click at [822, 104] on input "0.25" at bounding box center [856, 95] width 117 height 15
click at [823, 129] on input "0.25" at bounding box center [856, 120] width 117 height 15
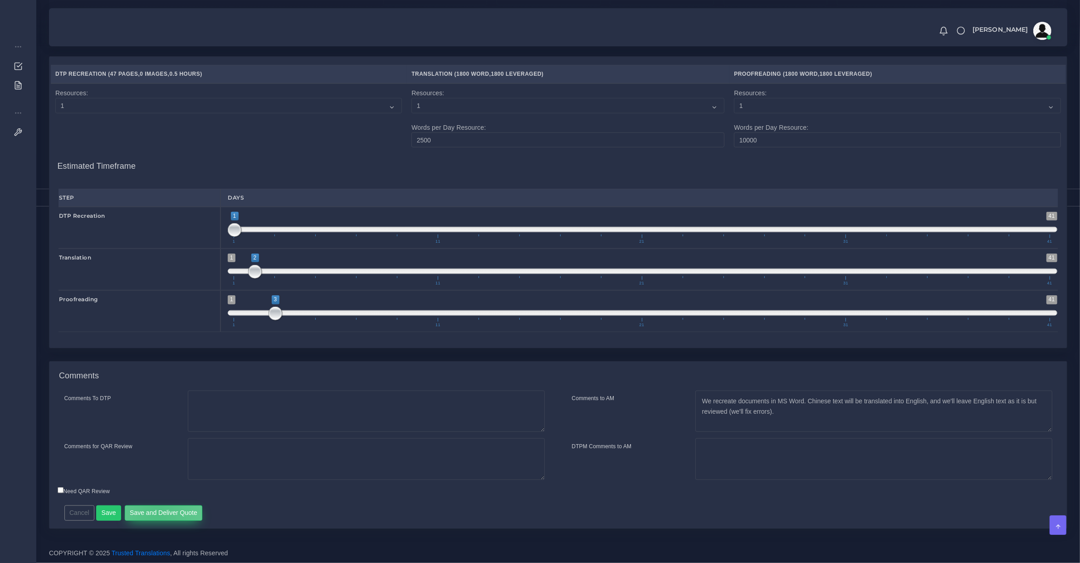
click at [155, 515] on button "Save and Deliver Quote" at bounding box center [164, 513] width 78 height 15
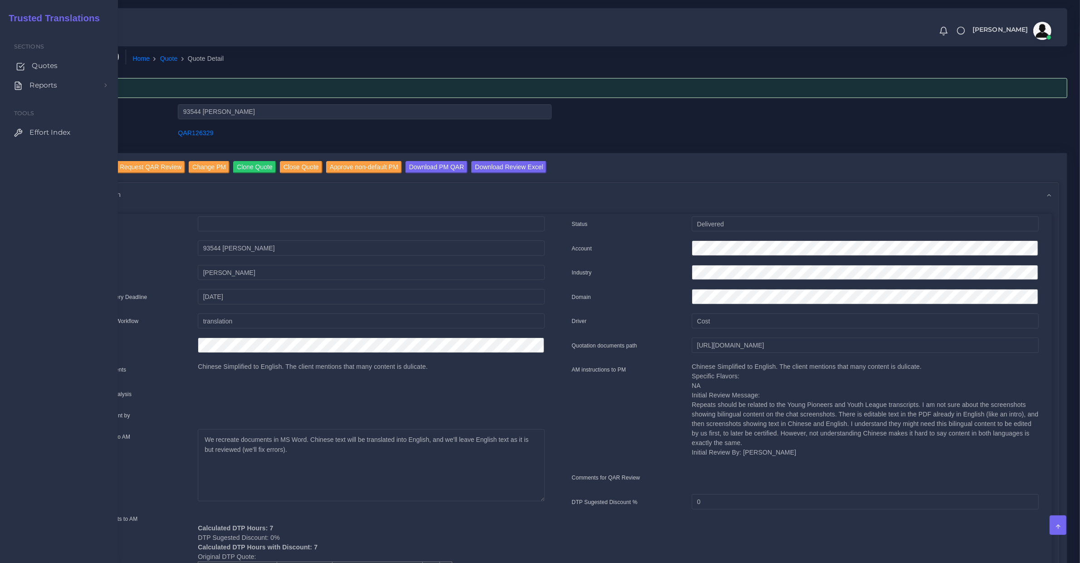
click at [30, 64] on link "Quotes" at bounding box center [59, 65] width 104 height 19
